Goal: Information Seeking & Learning: Learn about a topic

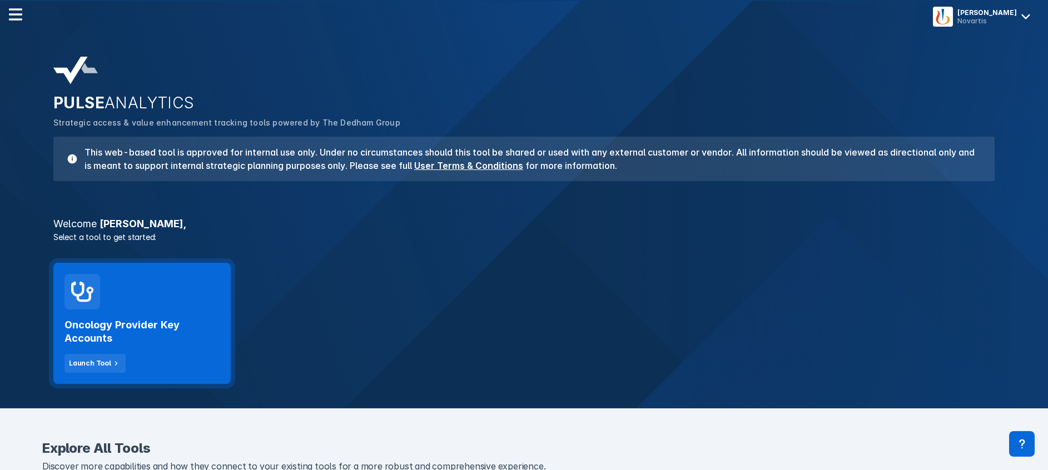
click at [107, 315] on div "Oncology Provider Key Accounts Launch Tool" at bounding box center [141, 341] width 155 height 63
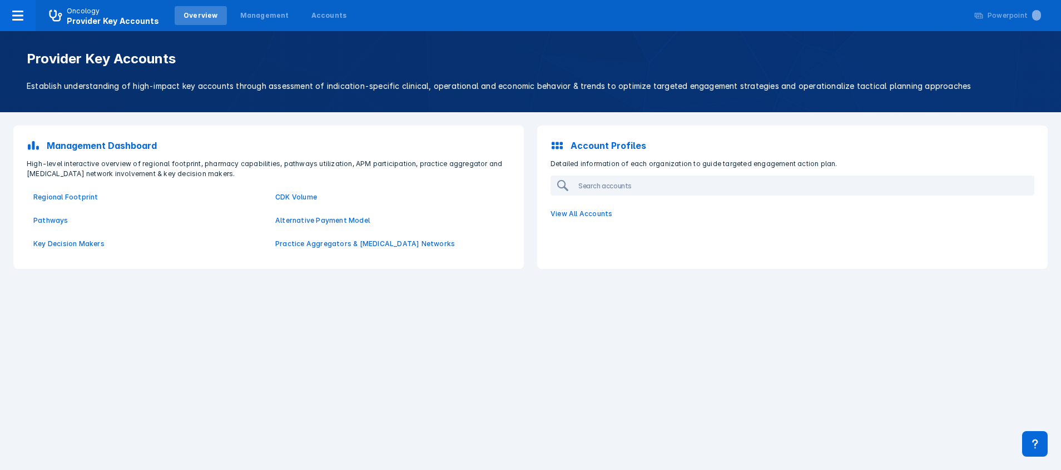
click at [107, 315] on div "Provider Key Accounts Establish understanding of high-impact key accounts throu…" at bounding box center [530, 250] width 1061 height 439
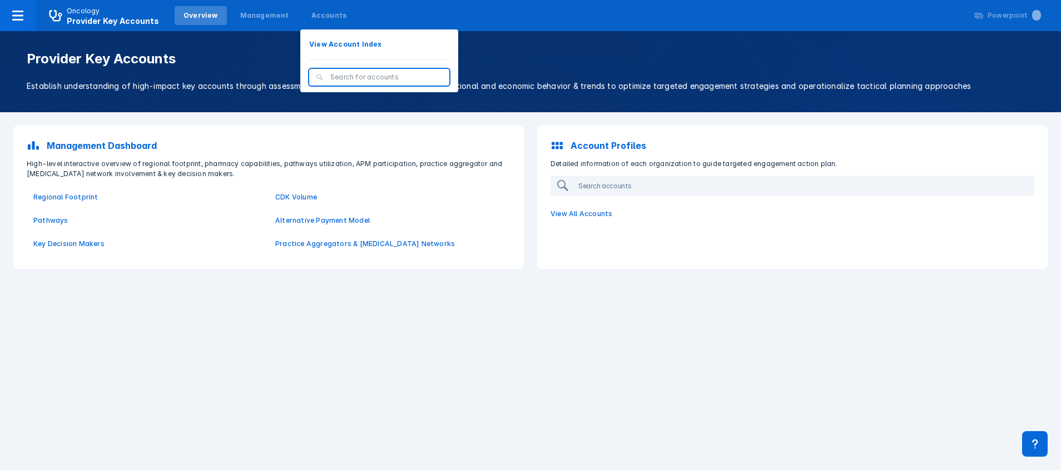
click at [330, 79] on input "search" at bounding box center [386, 77] width 112 height 10
click at [316, 43] on p "View Account Index" at bounding box center [345, 44] width 73 height 10
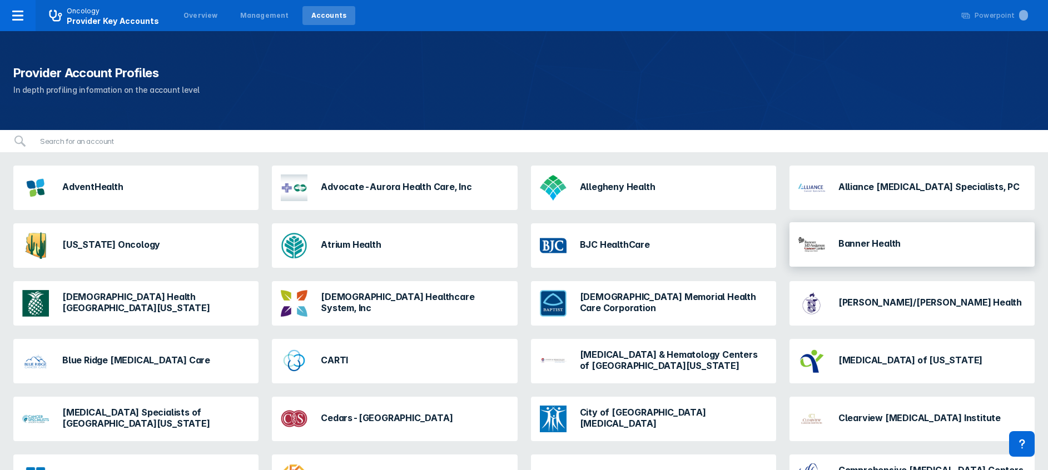
click at [828, 242] on div "Banner Health" at bounding box center [849, 245] width 111 height 36
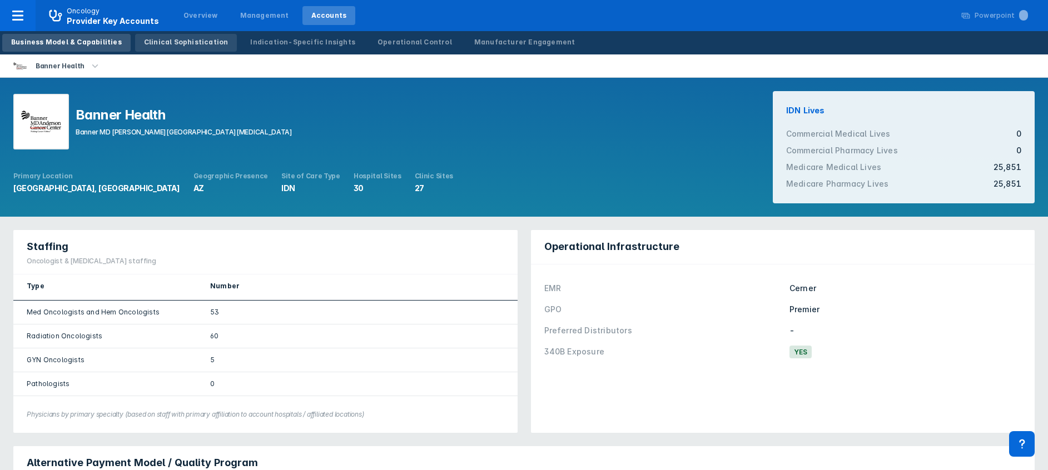
click at [161, 42] on div "Clinical Sophistication" at bounding box center [186, 42] width 85 height 10
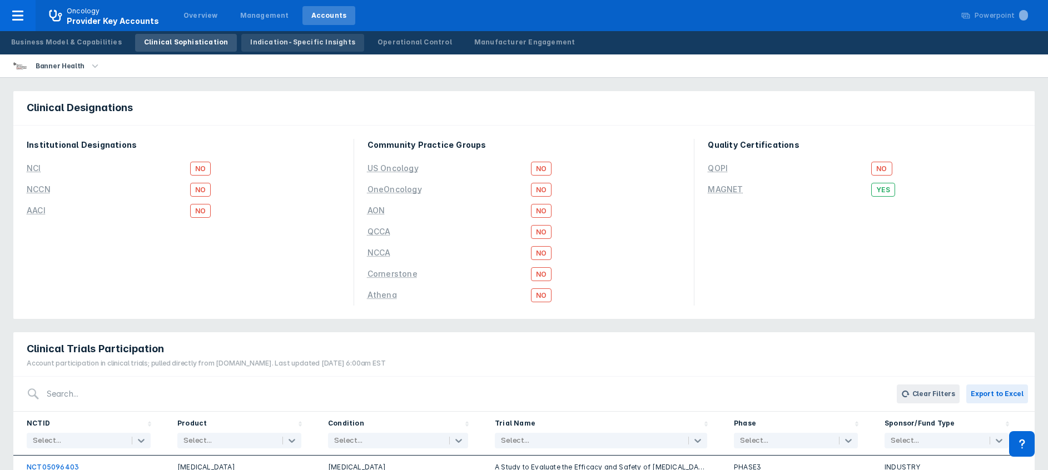
click at [275, 36] on link "Indication-Specific Insights" at bounding box center [302, 43] width 123 height 18
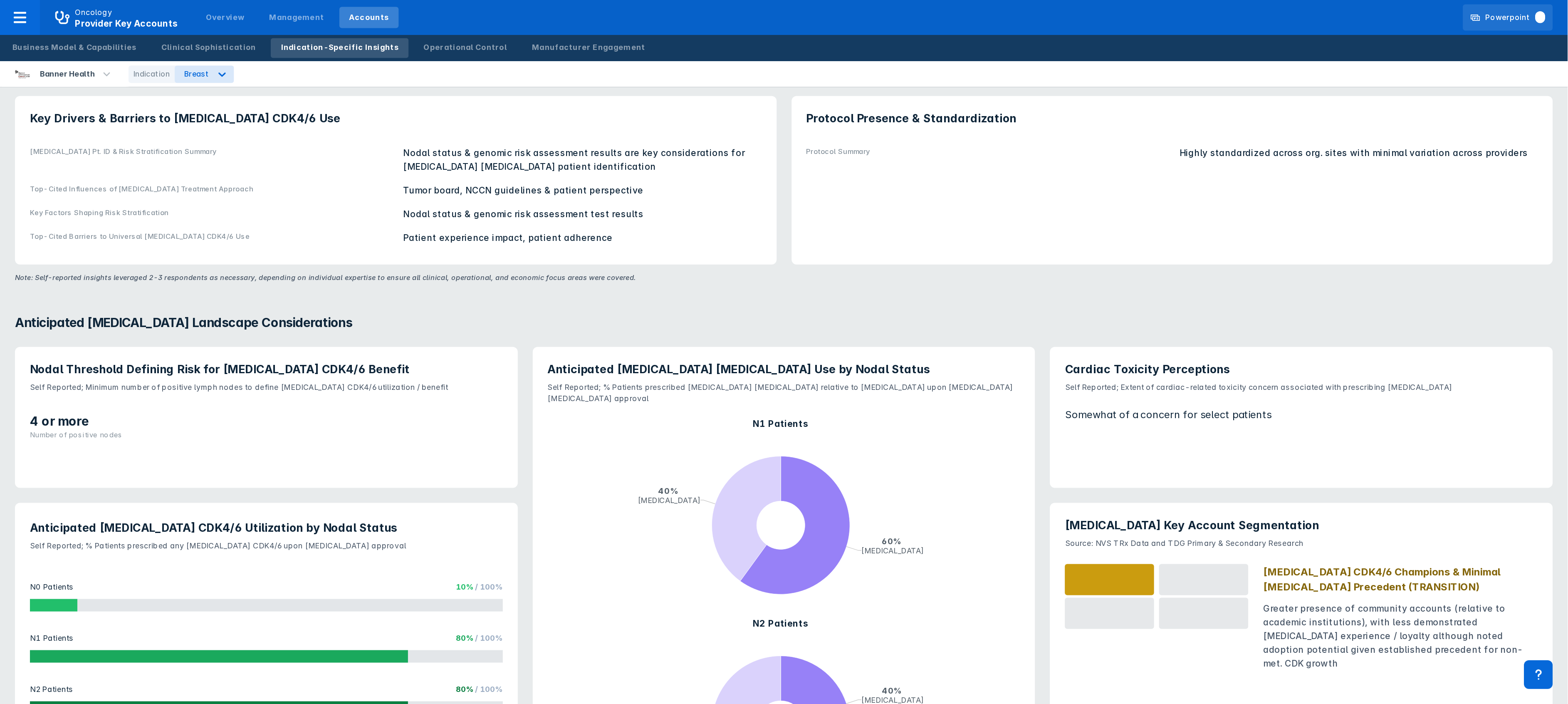
scroll to position [394, 0]
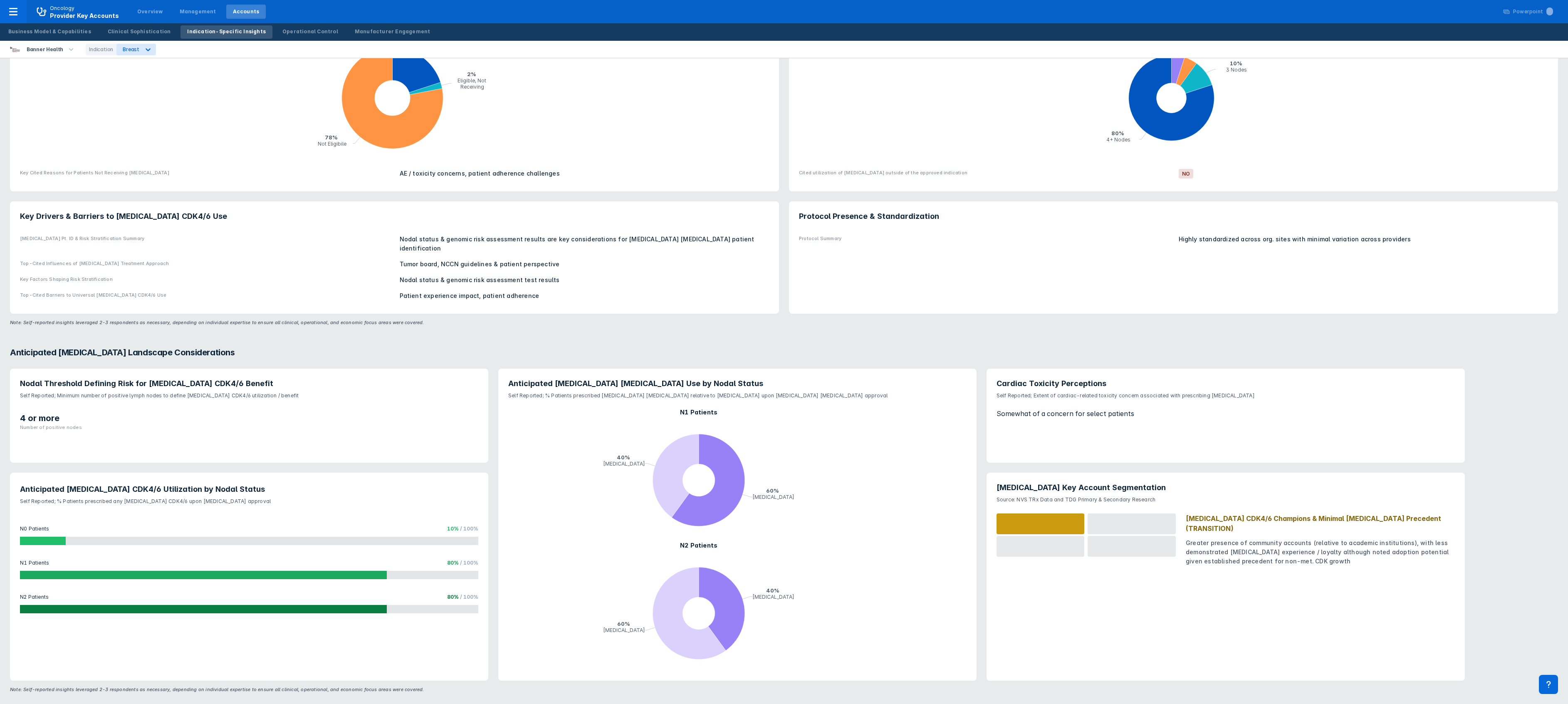
drag, startPoint x: 750, startPoint y: 12, endPoint x: 886, endPoint y: 120, distance: 173.7
click at [793, 120] on icon "pie chart , with 4 points. Min value is 0.05, max value is 0.8." at bounding box center [1173, 99] width 749 height 133
click at [22, 208] on header "Key Drivers & Barriers to [MEDICAL_DATA] CDK4/6 Use" at bounding box center [394, 211] width 769 height 20
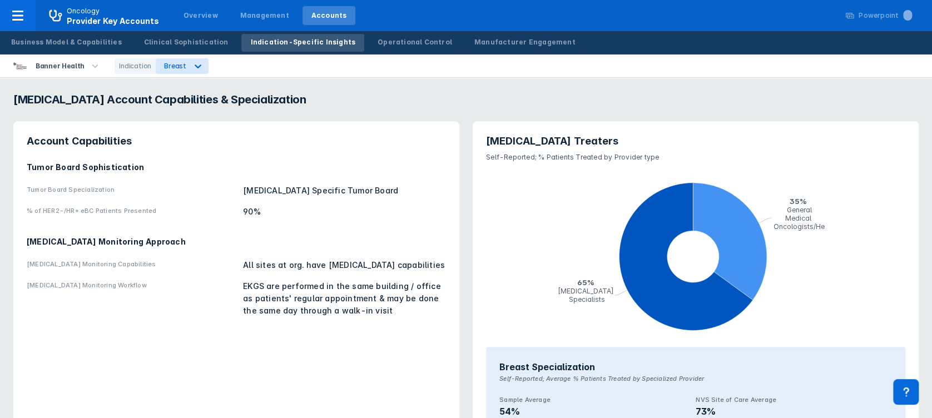
drag, startPoint x: 1147, startPoint y: 7, endPoint x: 110, endPoint y: 299, distance: 1077.8
click at [110, 299] on div "[MEDICAL_DATA] Monitoring Workflow" at bounding box center [132, 298] width 210 height 37
click at [377, 38] on div "Operational Control" at bounding box center [414, 42] width 74 height 10
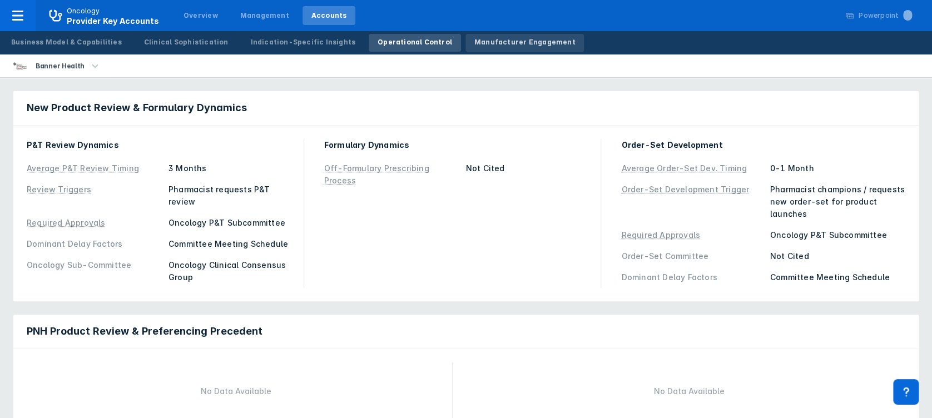
click at [486, 43] on div "Manufacturer Engagement" at bounding box center [524, 42] width 101 height 10
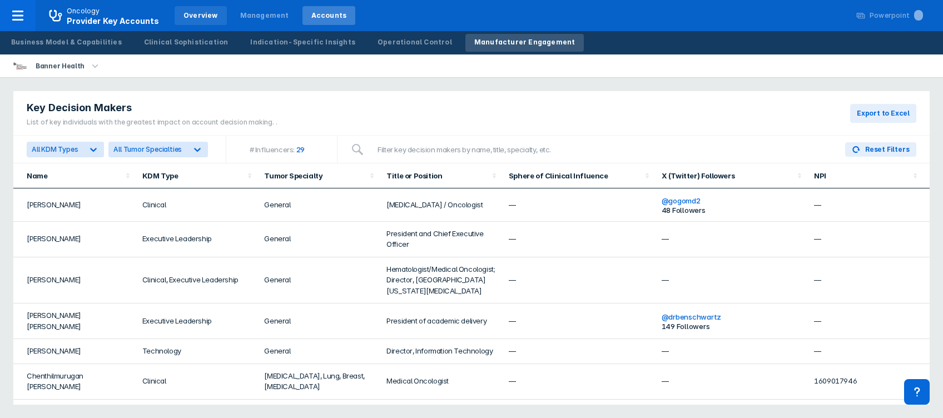
click at [191, 9] on div "Overview" at bounding box center [201, 15] width 52 height 19
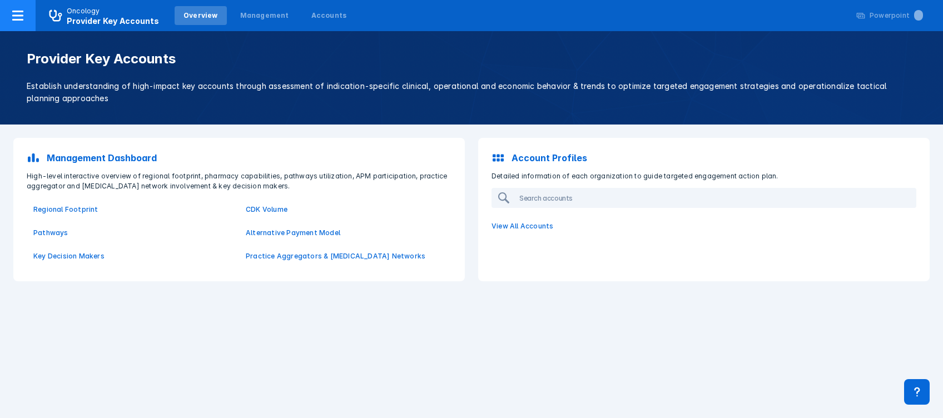
click at [22, 13] on icon at bounding box center [17, 15] width 13 height 13
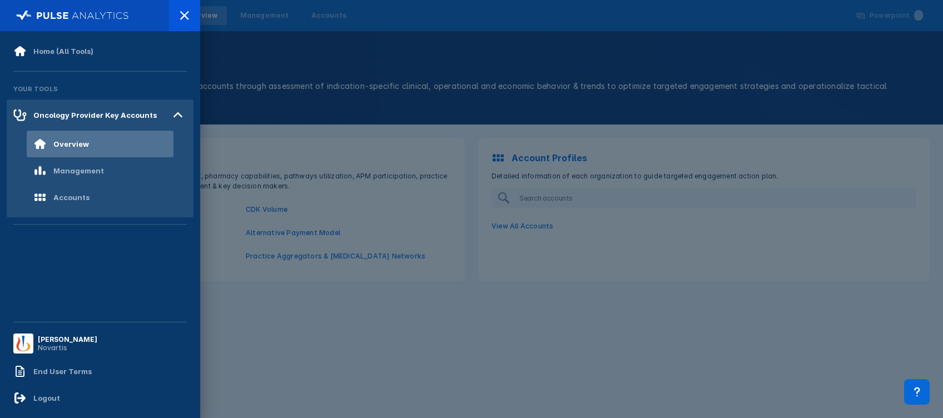
click at [263, 143] on div at bounding box center [471, 209] width 943 height 418
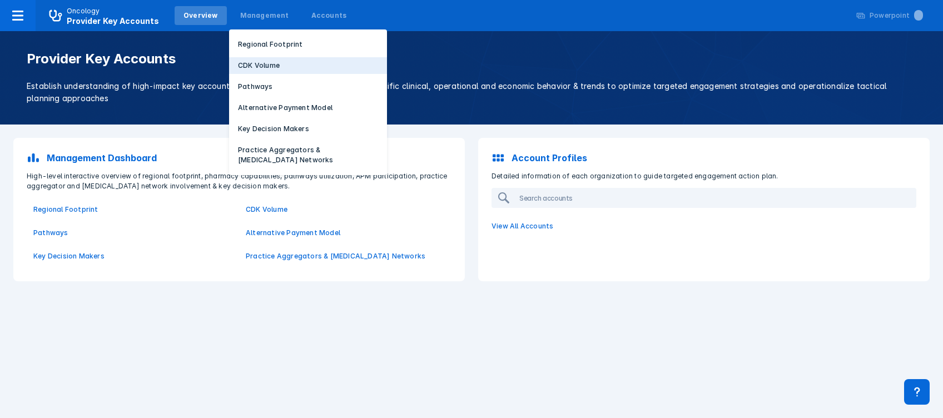
click at [238, 63] on p "CDK Volume" at bounding box center [259, 66] width 42 height 10
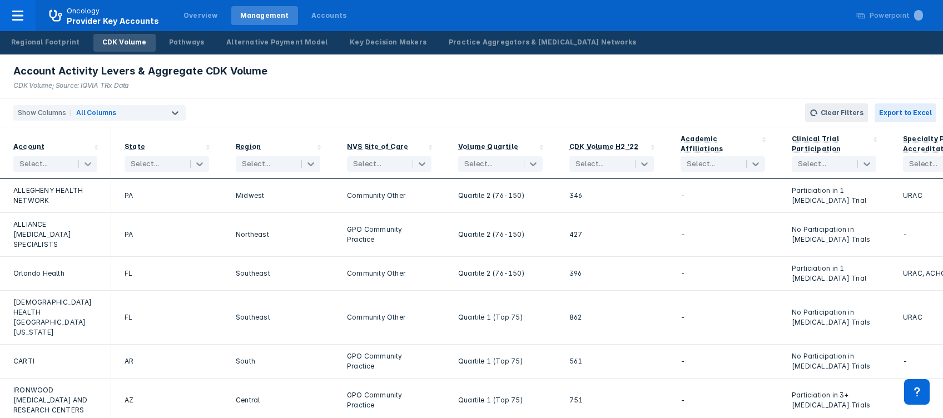
click at [87, 166] on icon at bounding box center [87, 163] width 11 height 11
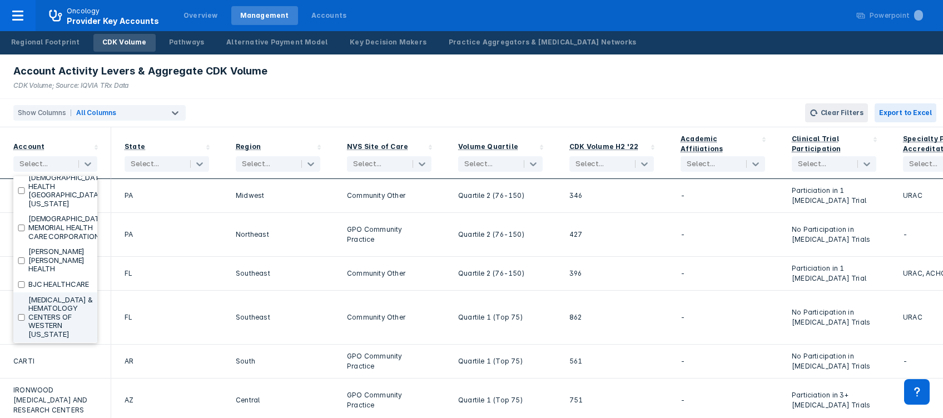
scroll to position [161, 0]
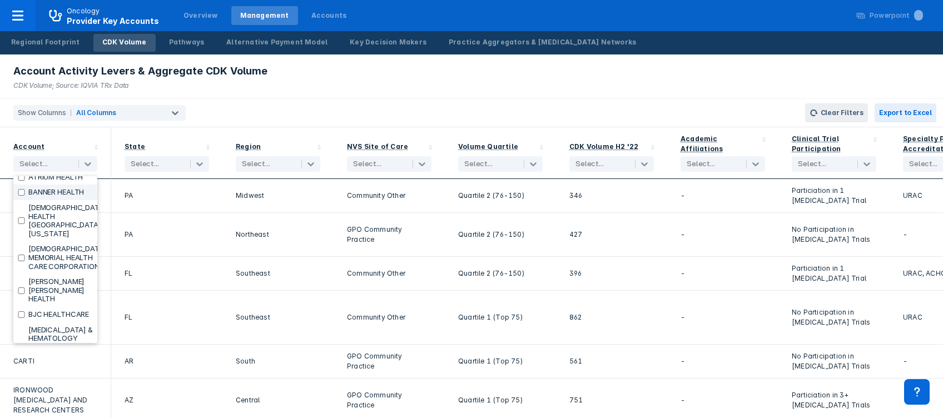
click at [22, 196] on input "checkbox" at bounding box center [21, 192] width 7 height 7
checkbox input "true"
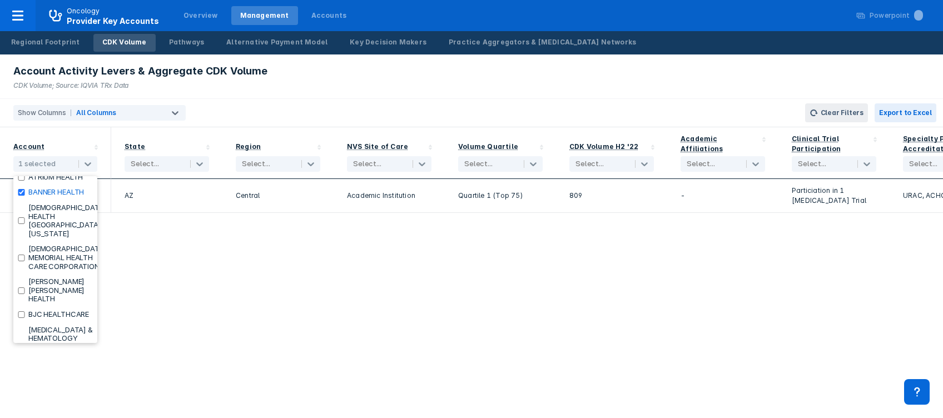
click at [440, 313] on div "Account option BANNER HEALTH, selected. 101 results available. Use Up and Down …" at bounding box center [471, 272] width 943 height 291
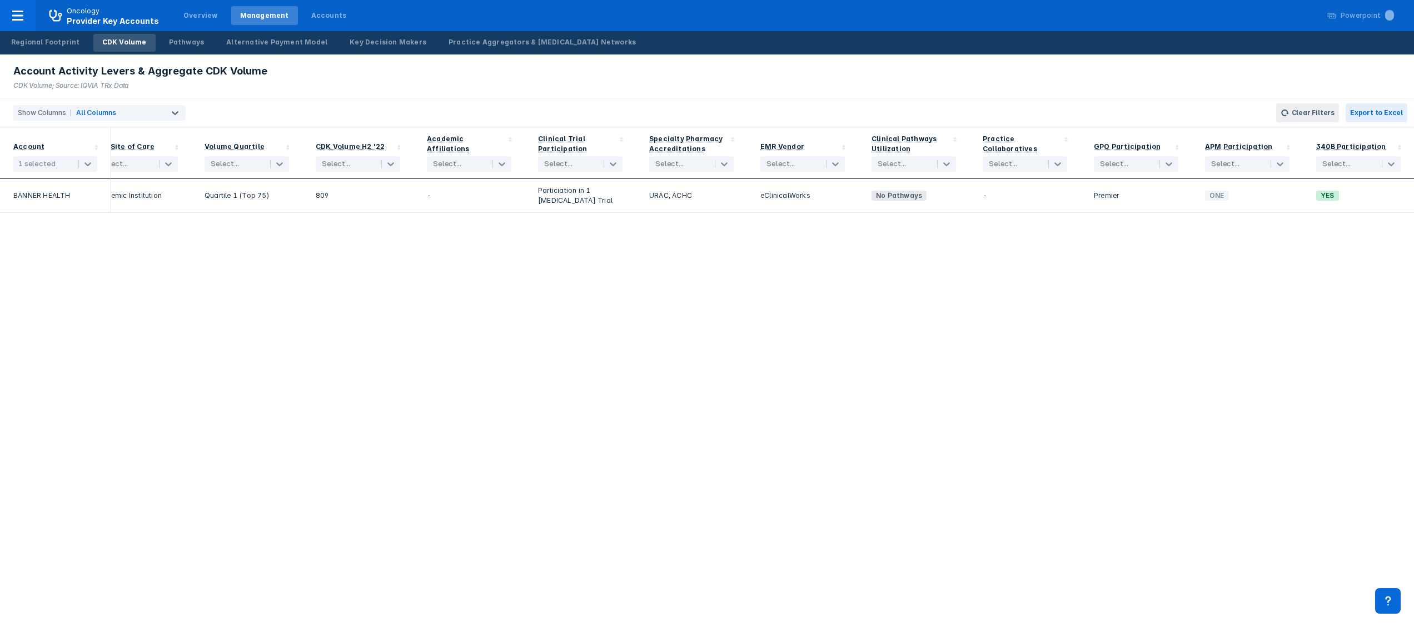
scroll to position [0, 0]
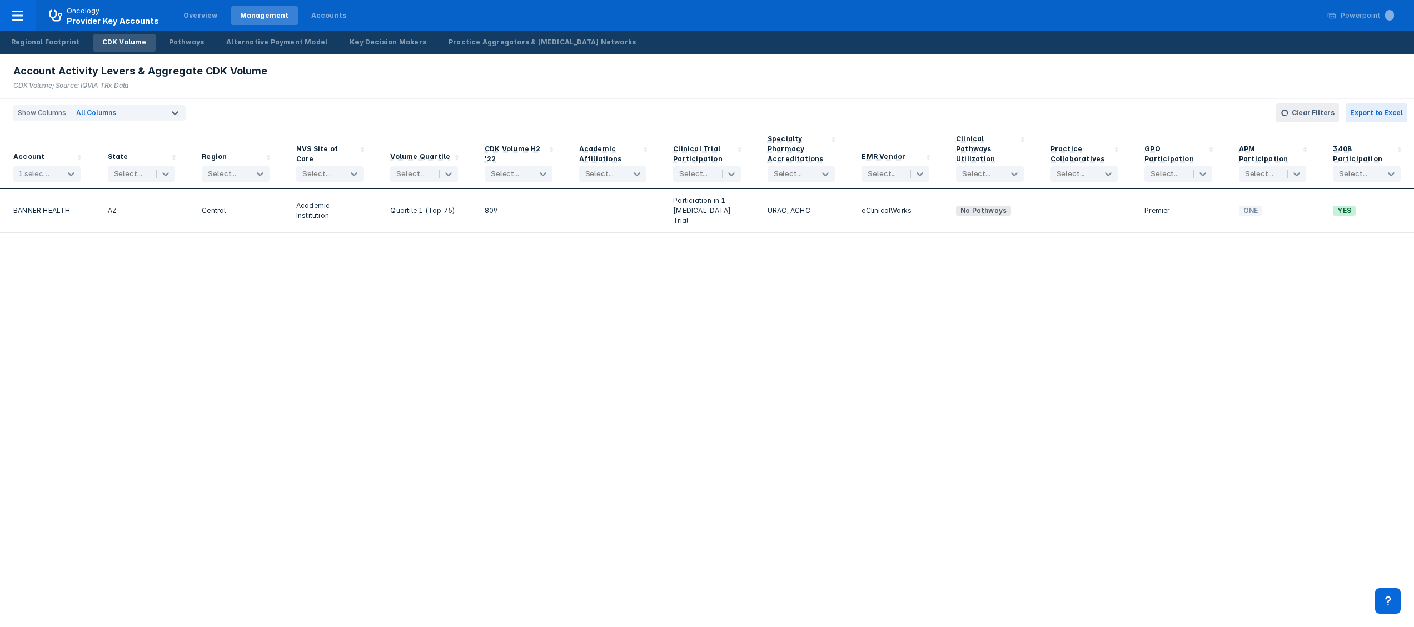
drag, startPoint x: 942, startPoint y: 3, endPoint x: 492, endPoint y: 356, distance: 572.1
click at [492, 356] on div "Account 1 selected State Select... Region Select... NVS Site of Care Select... …" at bounding box center [707, 377] width 1414 height 500
click at [946, 470] on div "Account 1 selected State Select... Region Select... NVS Site of Care Select... …" at bounding box center [707, 377] width 1414 height 500
